Goal: Find specific page/section: Find specific page/section

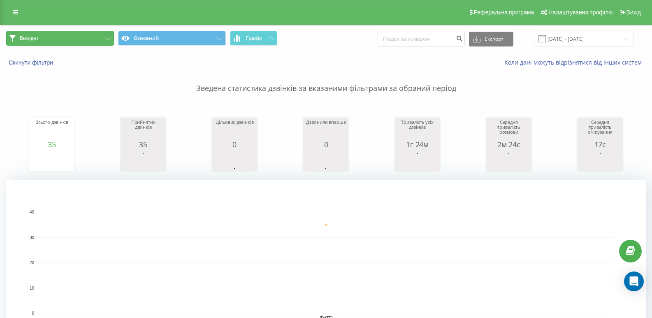
click at [84, 37] on button "Вихідні" at bounding box center [60, 38] width 108 height 15
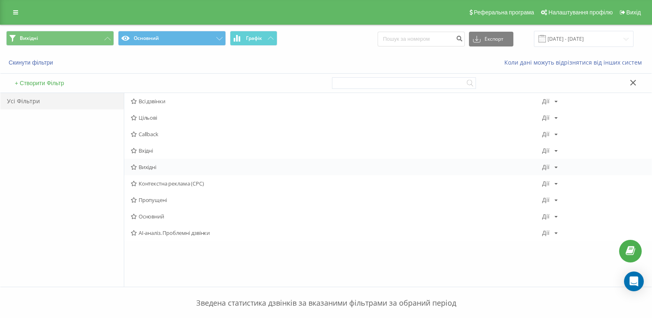
click at [148, 169] on span "Вихідні" at bounding box center [336, 167] width 411 height 6
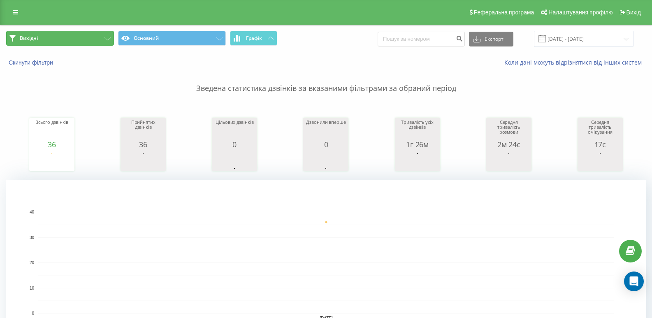
click at [99, 36] on button "Вихідні" at bounding box center [60, 38] width 108 height 15
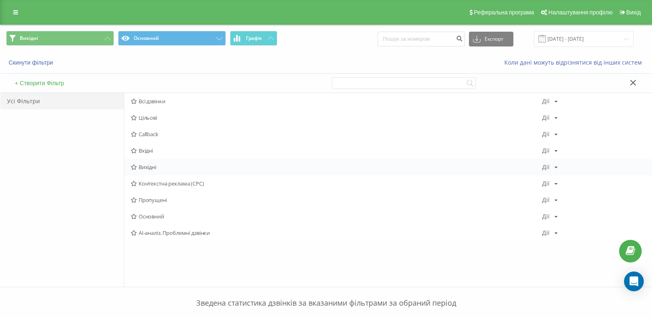
click at [148, 169] on span "Вихідні" at bounding box center [336, 167] width 411 height 6
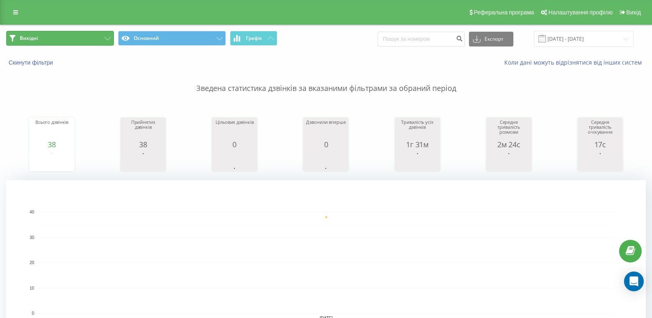
click at [109, 36] on button "Вихідні" at bounding box center [60, 38] width 108 height 15
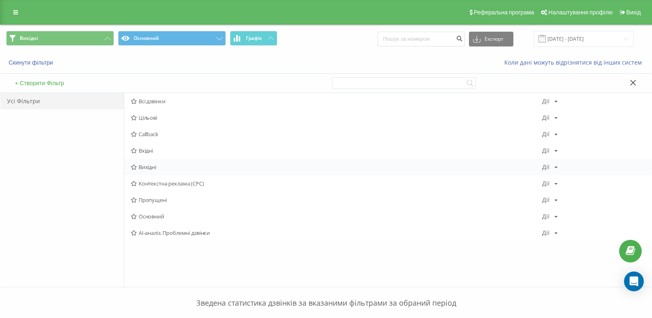
click at [144, 170] on span "Вихідні" at bounding box center [336, 167] width 411 height 6
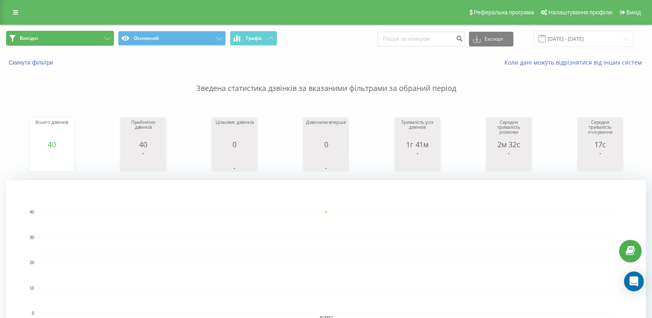
click at [83, 38] on button "Вихідні" at bounding box center [60, 38] width 108 height 15
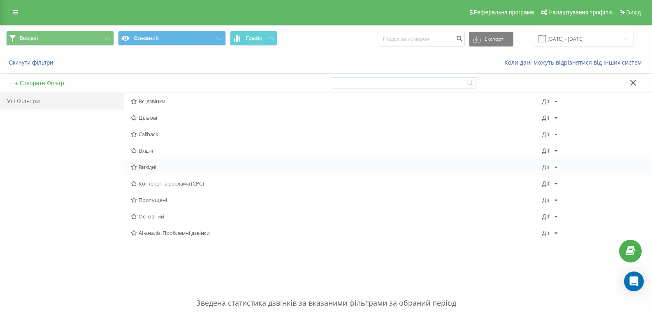
click at [155, 166] on span "Вихідні" at bounding box center [336, 167] width 411 height 6
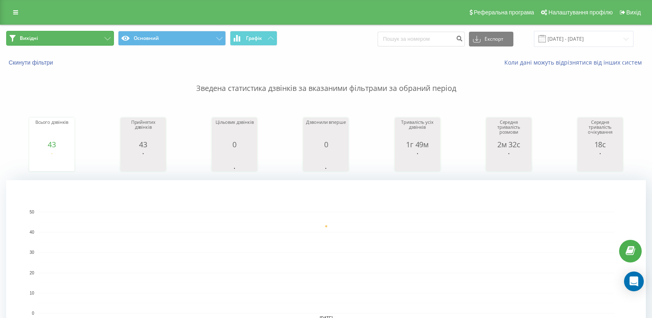
click at [103, 38] on button "Вихідні" at bounding box center [60, 38] width 108 height 15
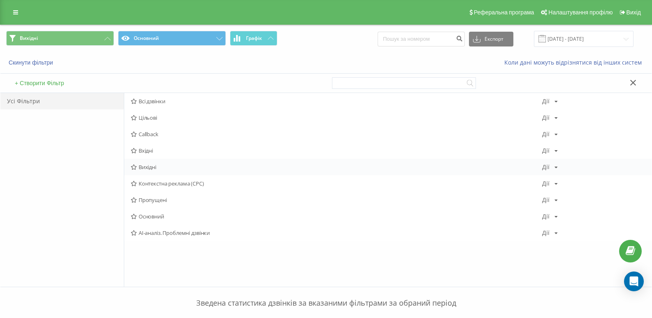
click at [146, 167] on span "Вихідні" at bounding box center [336, 167] width 411 height 6
